Goal: Information Seeking & Learning: Learn about a topic

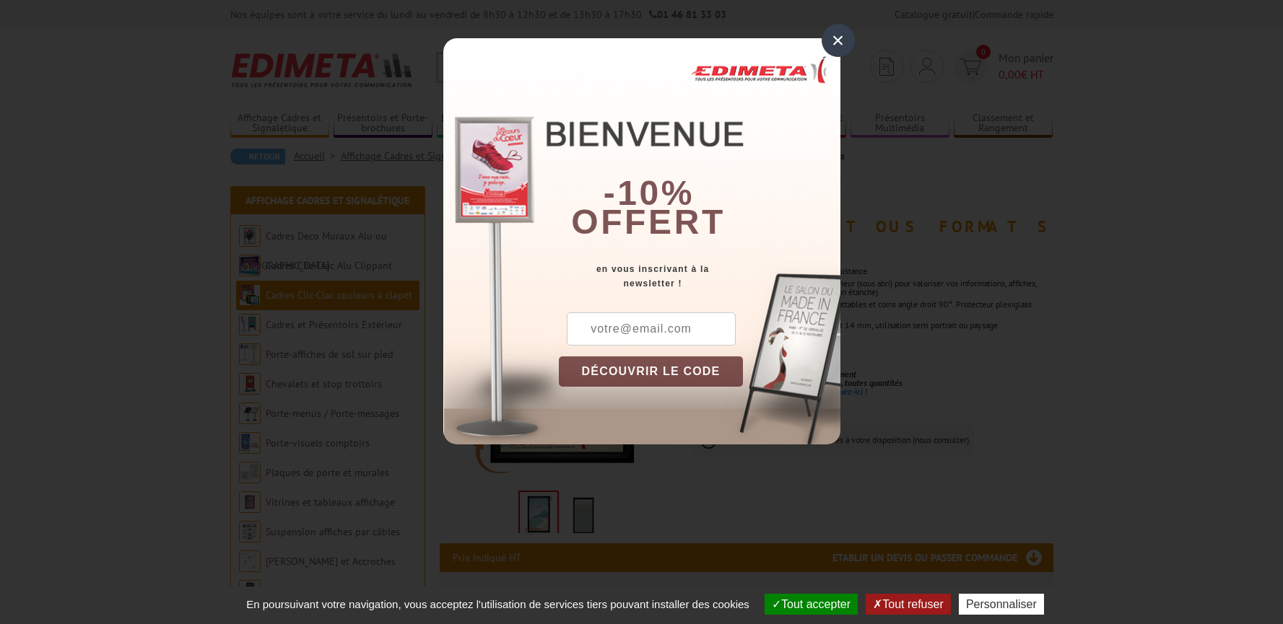
click at [836, 40] on div "×" at bounding box center [838, 40] width 33 height 33
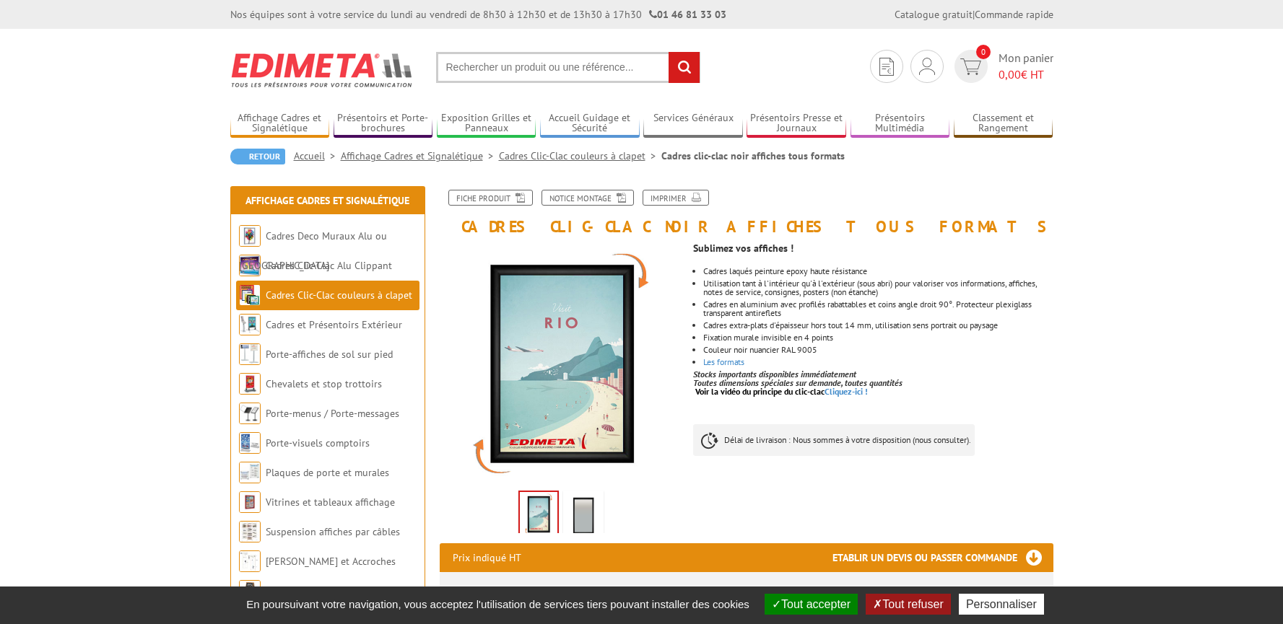
click at [573, 515] on img at bounding box center [583, 516] width 35 height 45
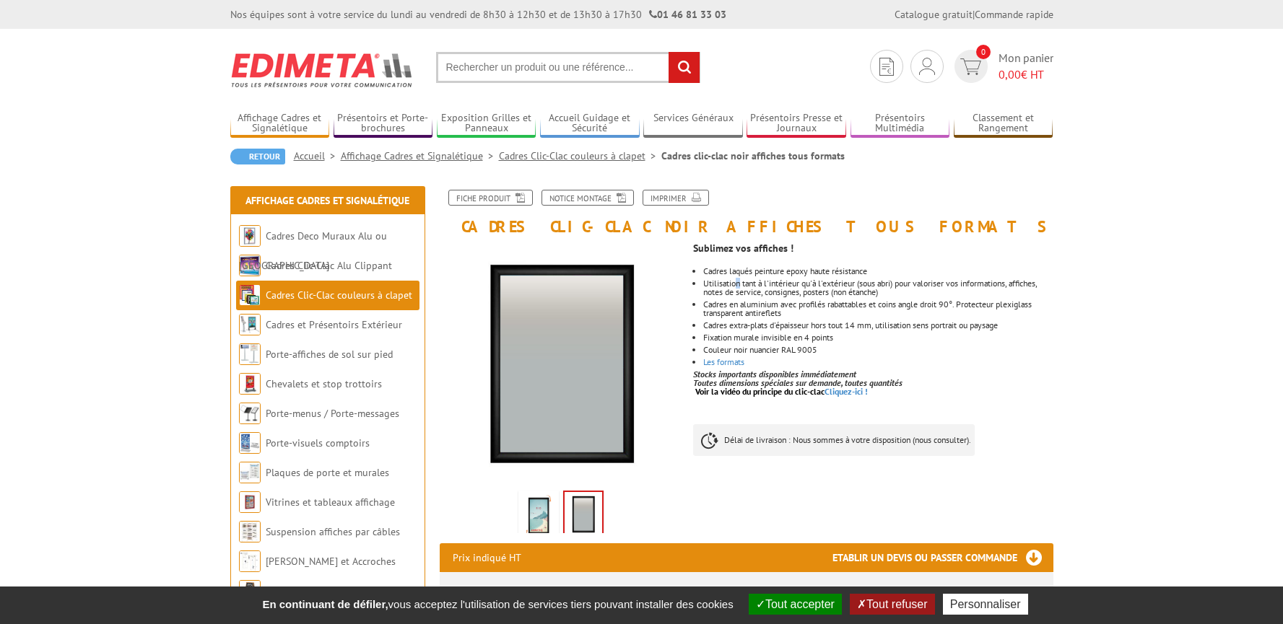
click at [739, 287] on li "Utilisation tant à l'intérieur qu'à l'extérieur (sous abri) pour valoriser vos …" at bounding box center [877, 287] width 349 height 17
click at [330, 321] on link "Cadres et Présentoirs Extérieur" at bounding box center [334, 324] width 136 height 13
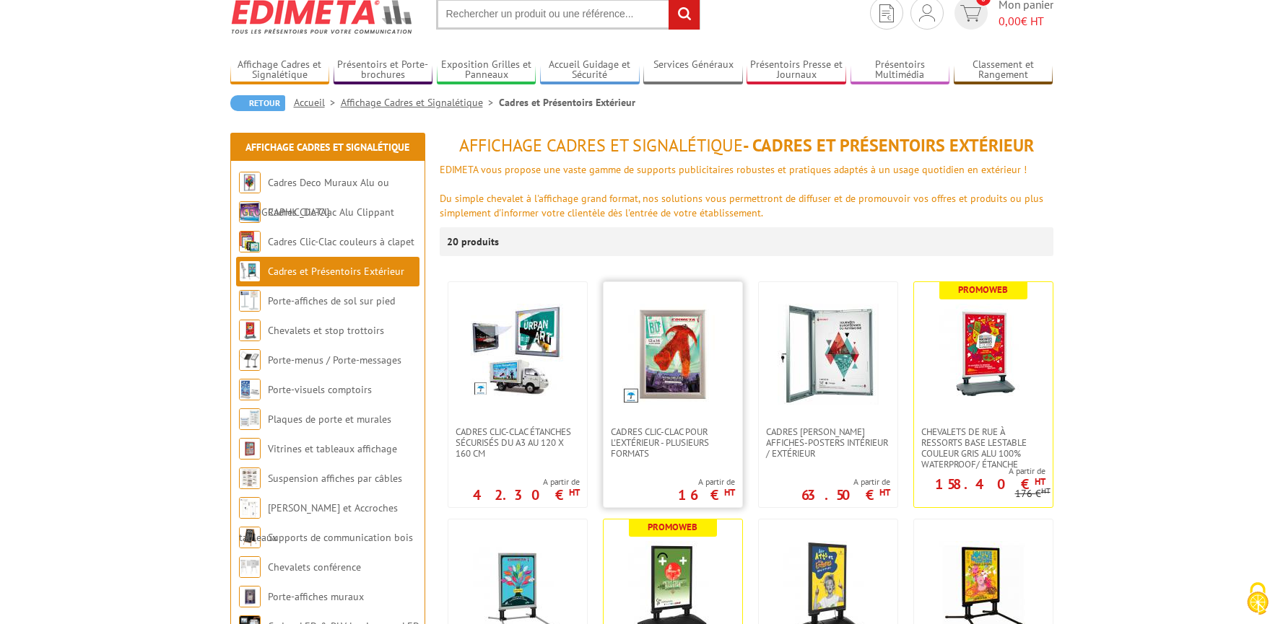
scroll to position [144, 0]
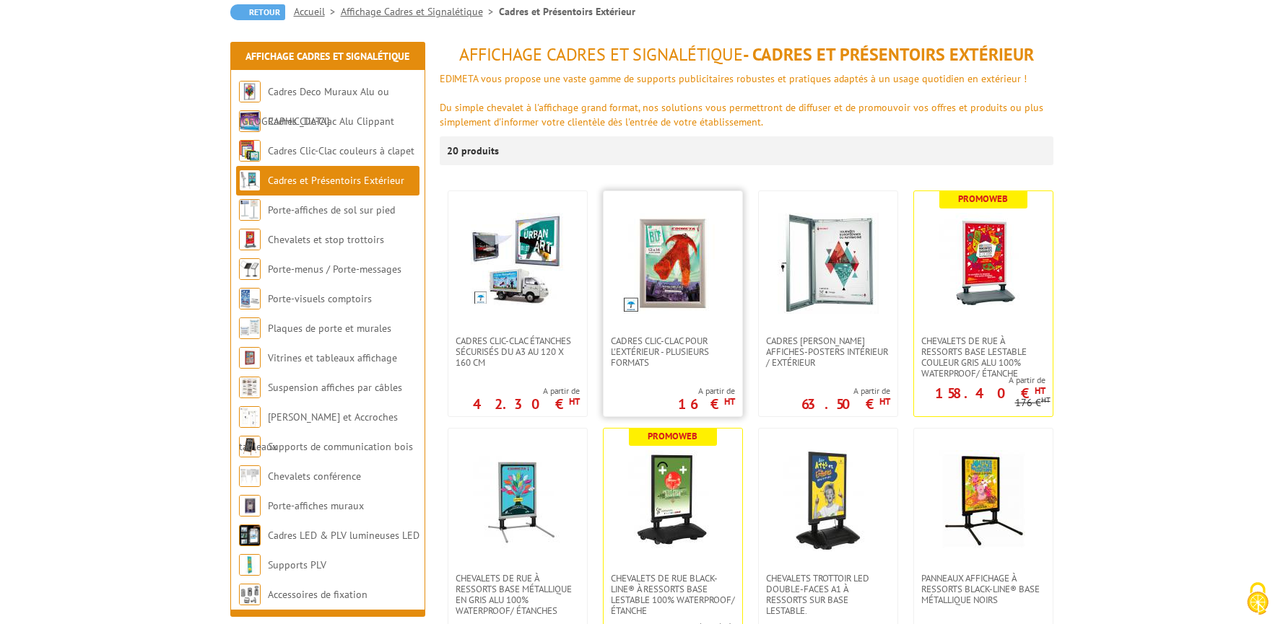
click at [730, 309] on link at bounding box center [673, 263] width 139 height 144
